Goal: Information Seeking & Learning: Learn about a topic

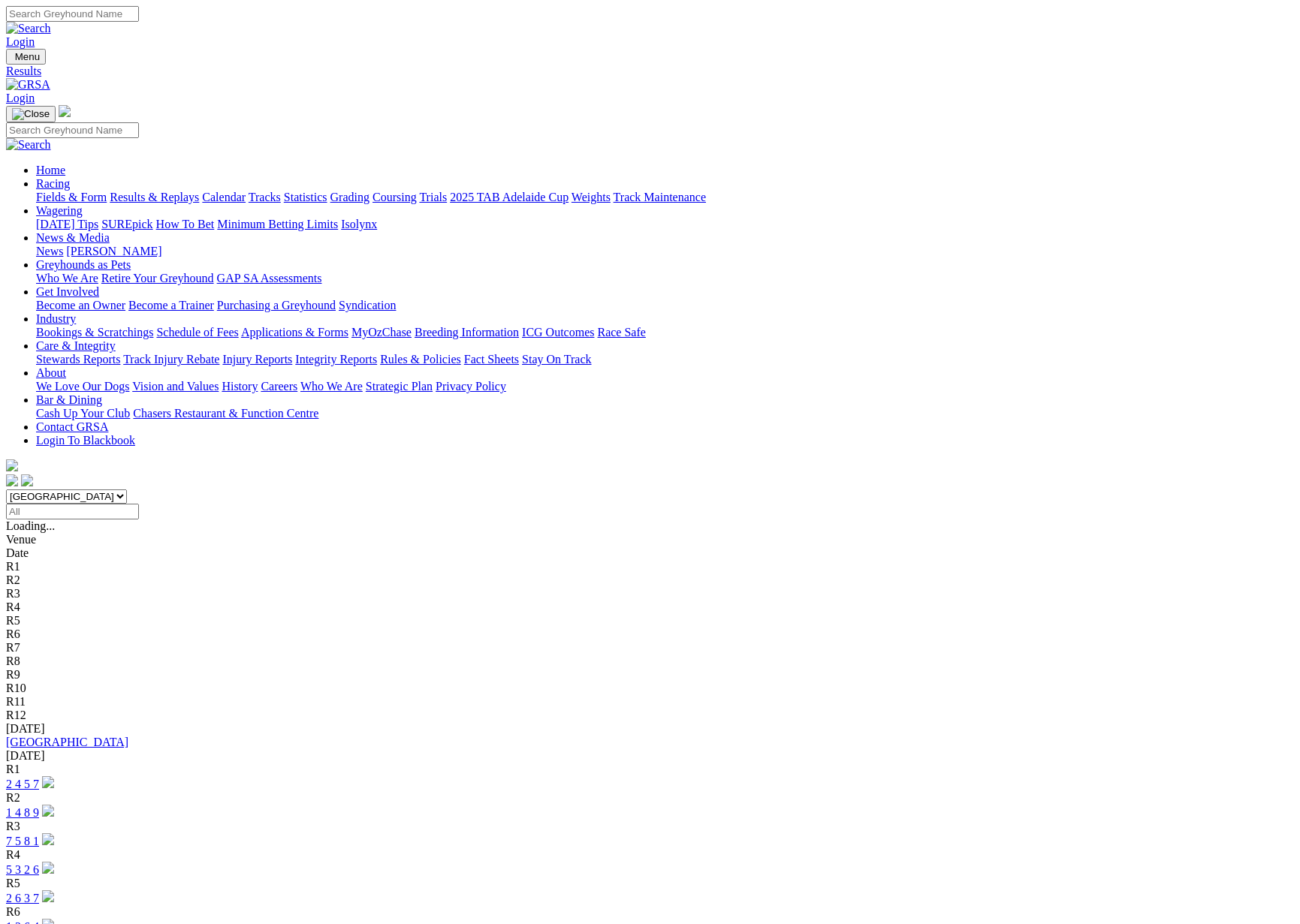
scroll to position [7, 0]
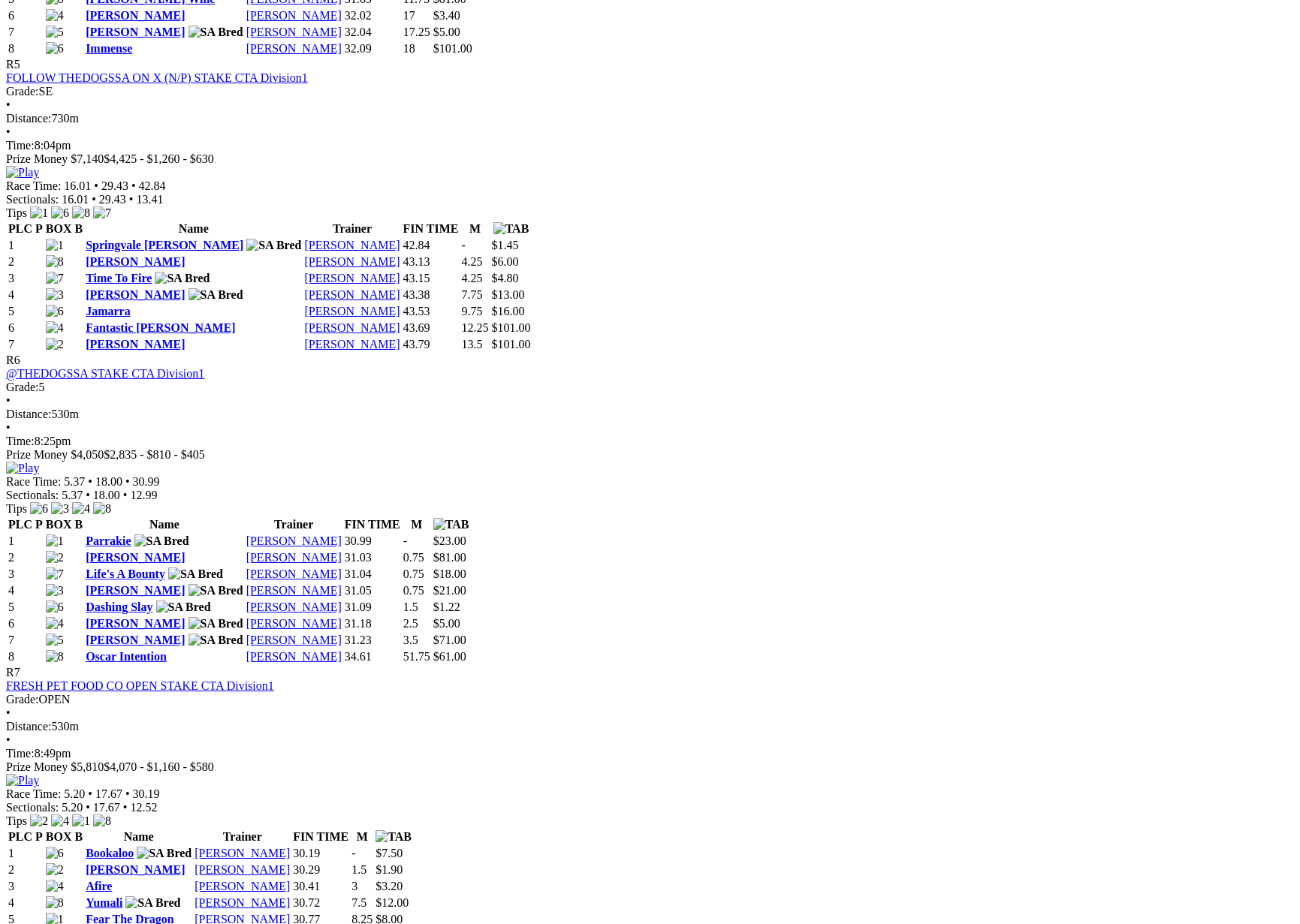
scroll to position [1912, 0]
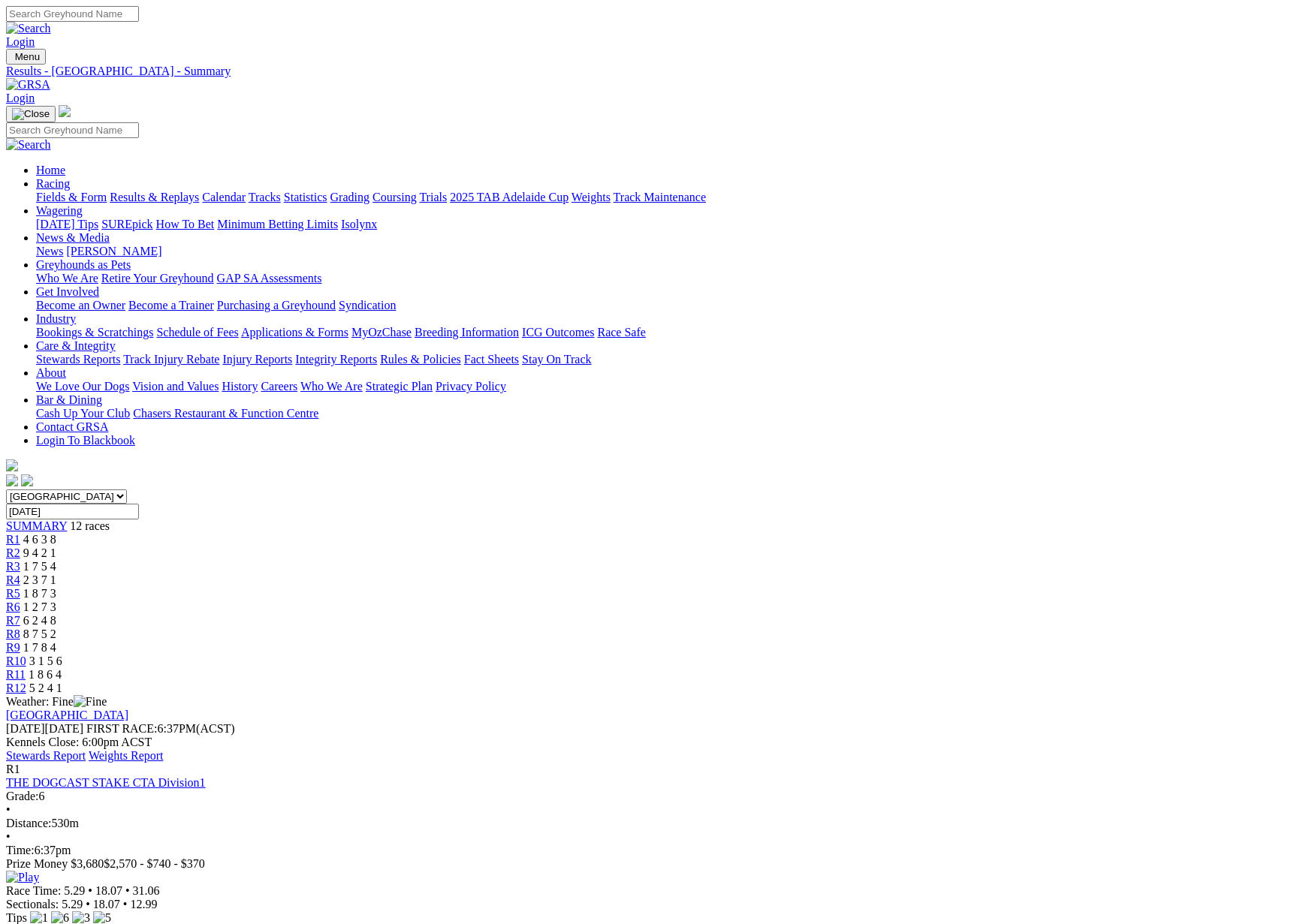
click at [107, 190] on link "Fields & Form" at bounding box center [71, 197] width 71 height 13
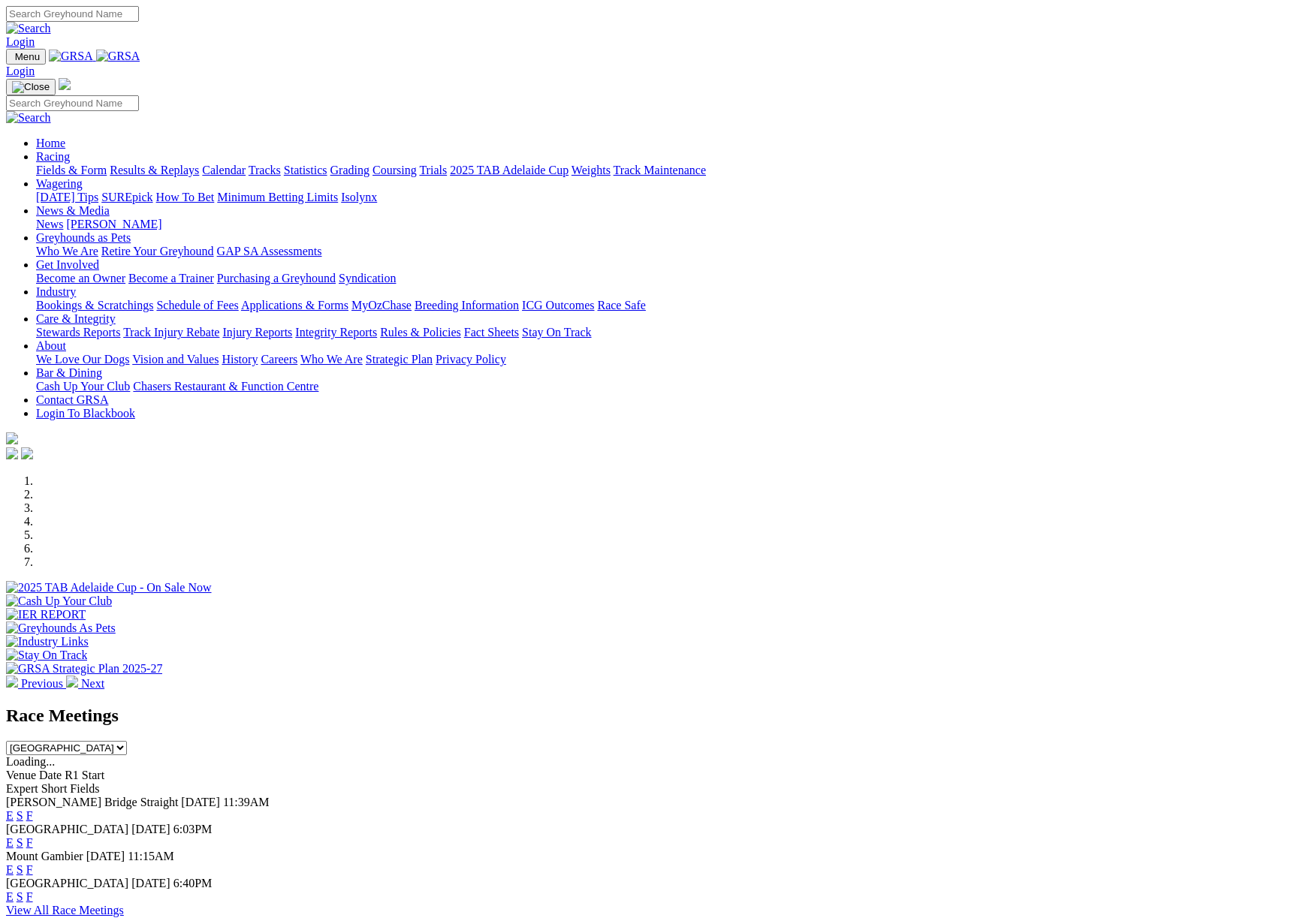
click at [33, 891] on link "F" at bounding box center [29, 897] width 7 height 13
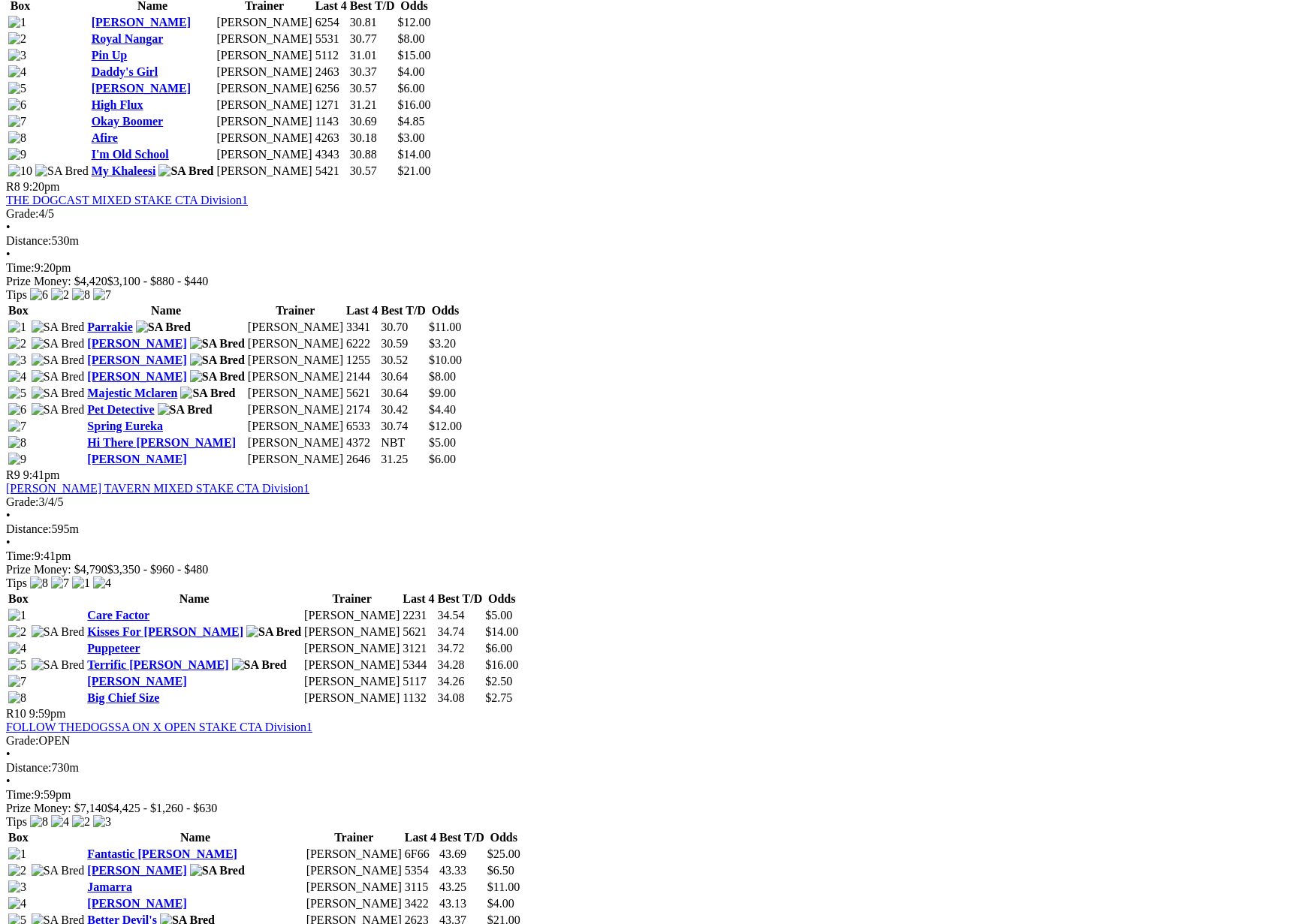
scroll to position [2551, 0]
